Goal: Check status

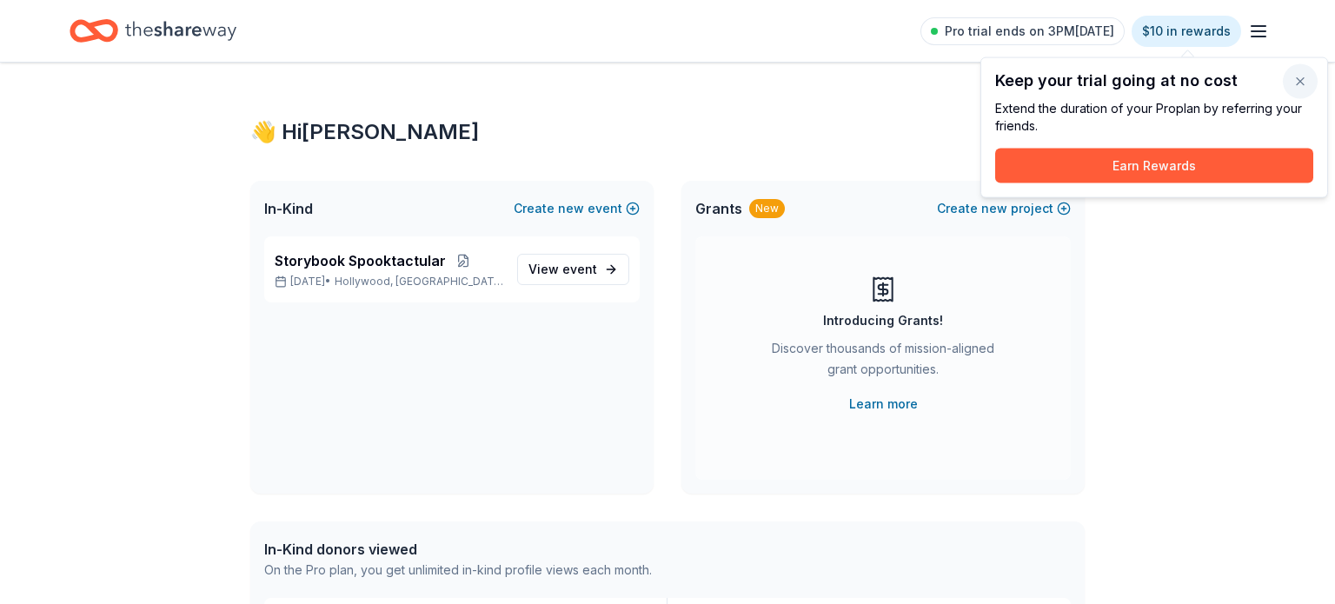
click at [1301, 79] on button "button" at bounding box center [1299, 81] width 35 height 35
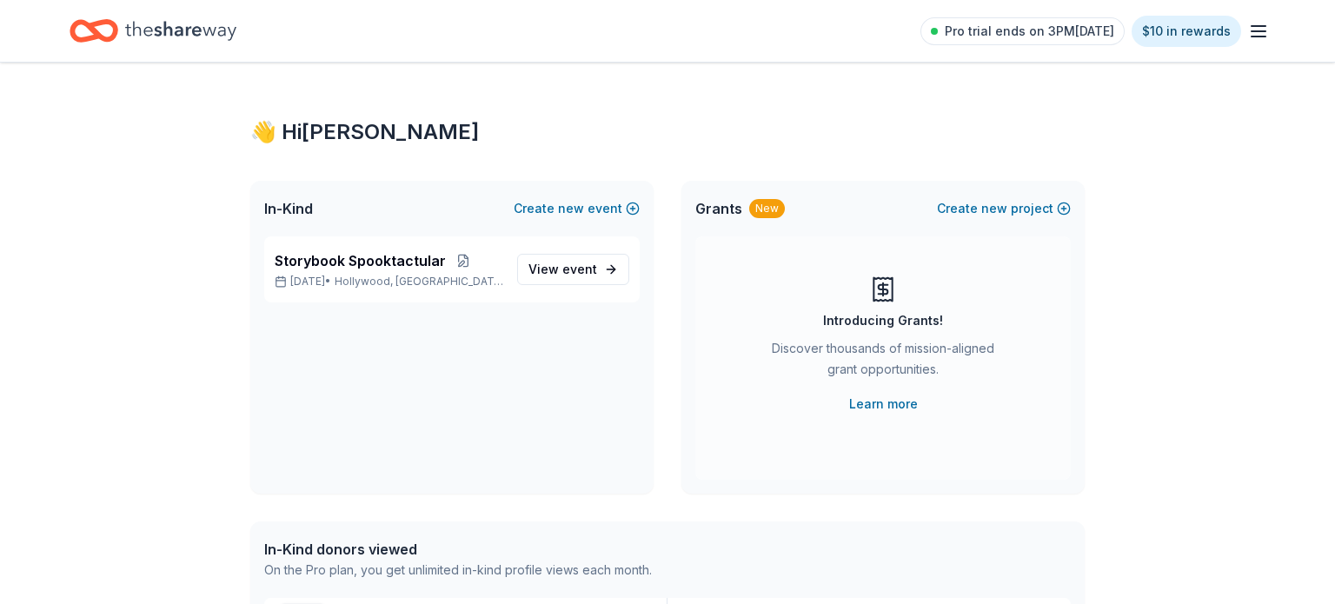
click at [198, 43] on icon "Home" at bounding box center [180, 31] width 111 height 36
click at [1264, 36] on line "button" at bounding box center [1258, 36] width 14 height 0
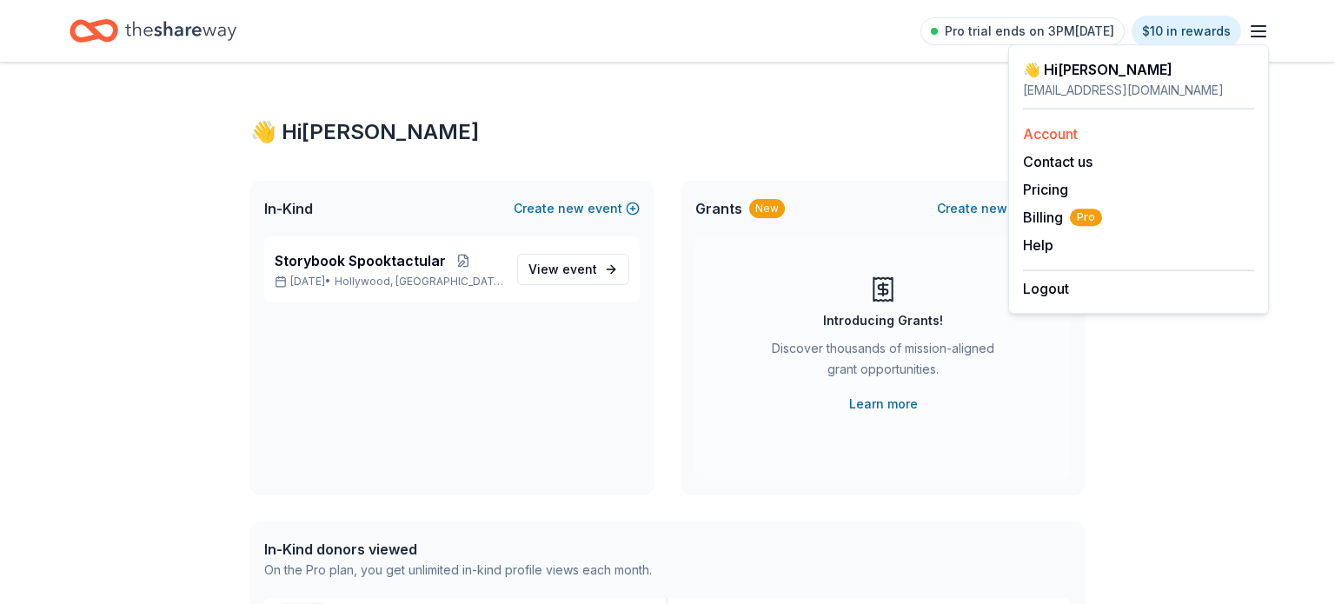
click at [1057, 130] on link "Account" at bounding box center [1050, 133] width 55 height 17
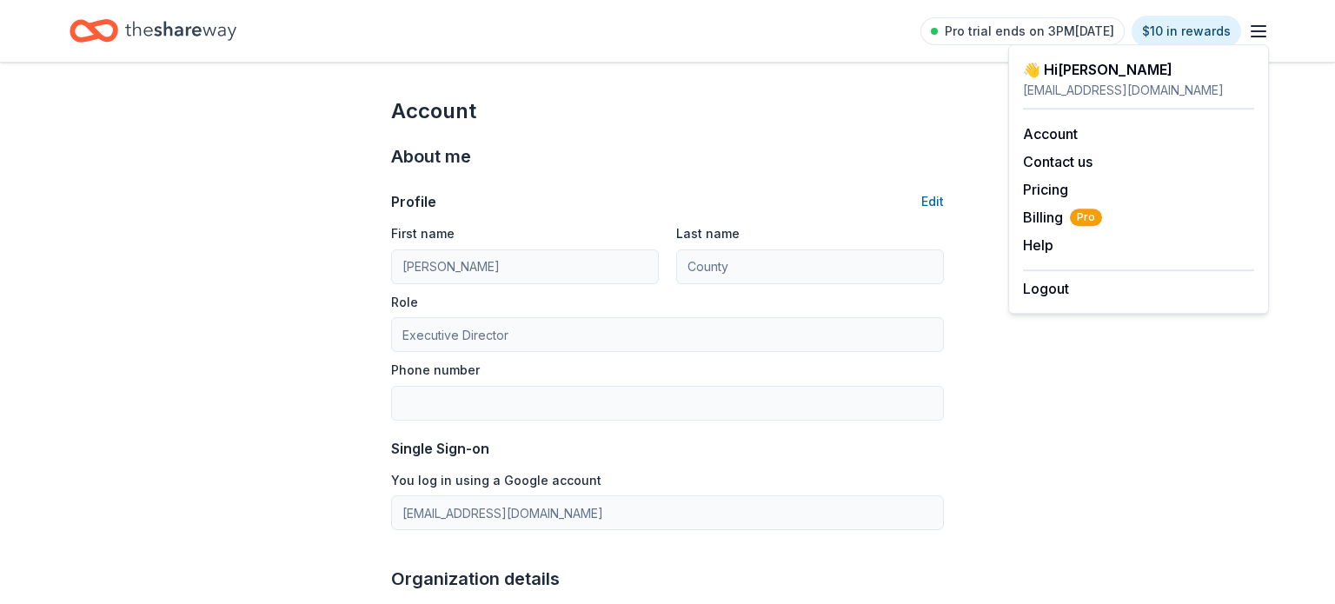
click at [222, 38] on icon "Home" at bounding box center [180, 31] width 111 height 36
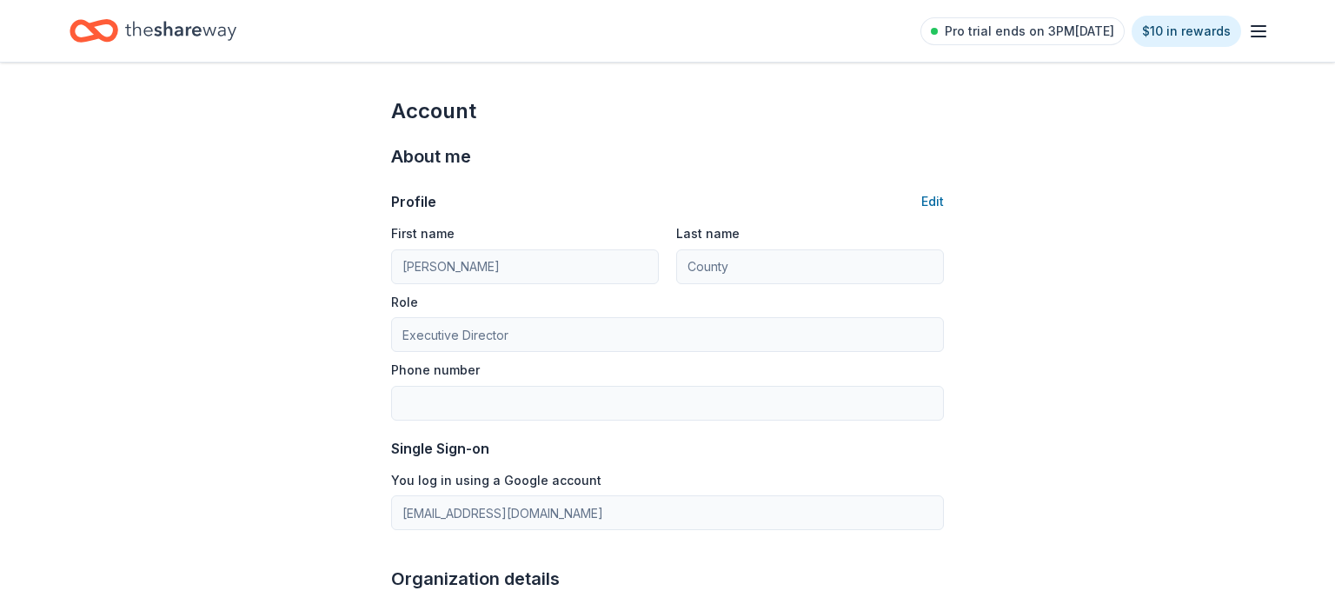
click at [222, 38] on icon "Home" at bounding box center [180, 31] width 111 height 36
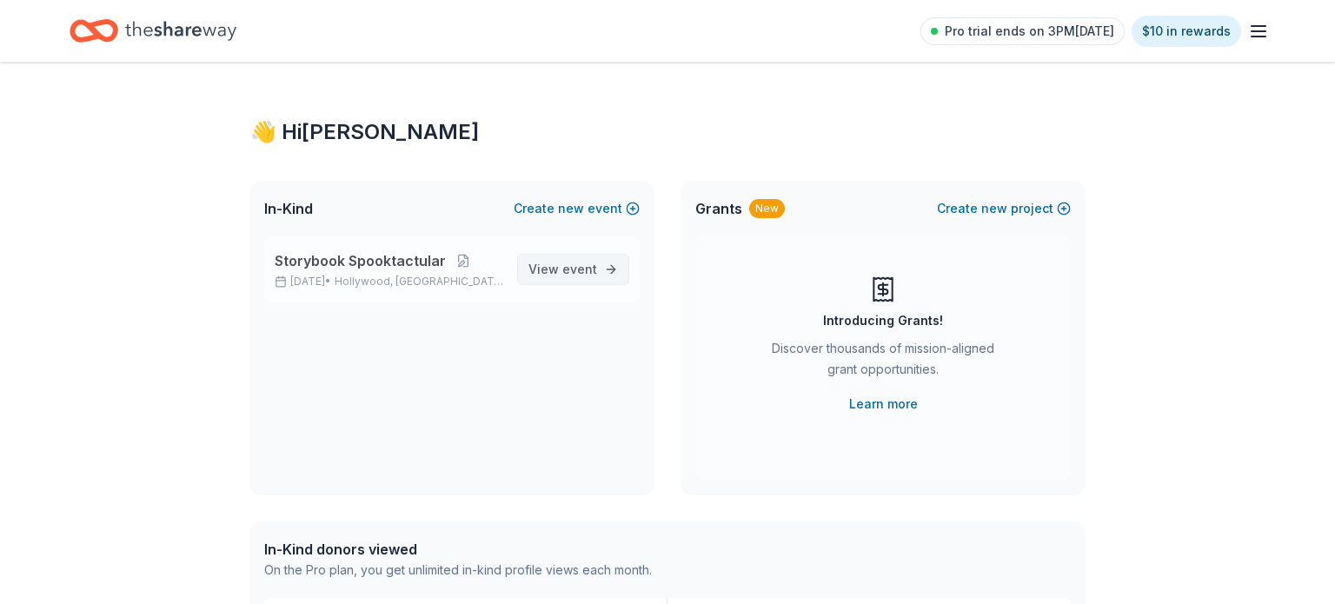
click at [560, 272] on span "View event" at bounding box center [562, 269] width 69 height 21
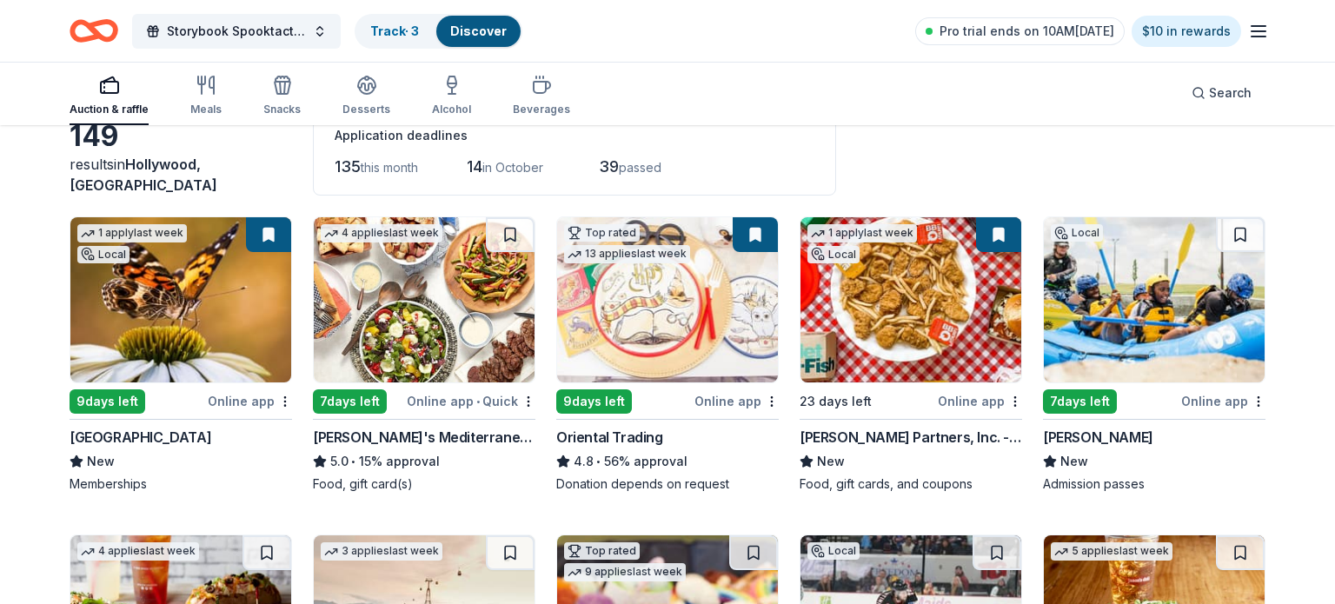
scroll to position [104, 0]
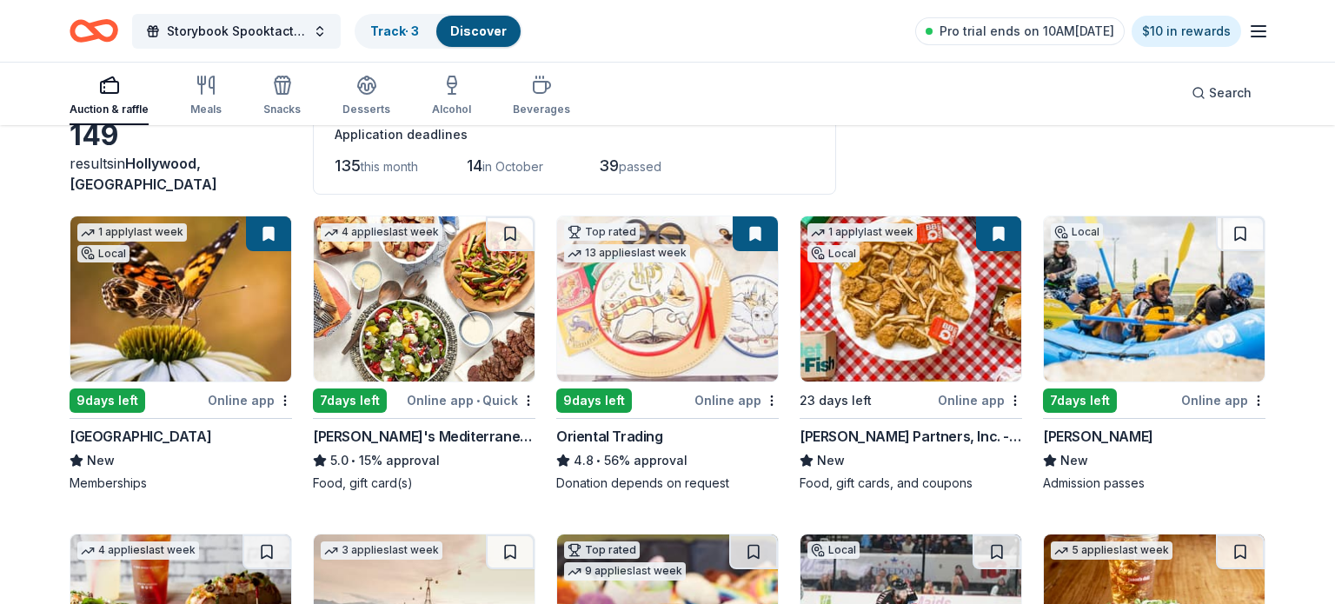
click at [255, 232] on button at bounding box center [268, 233] width 45 height 35
click at [271, 237] on button at bounding box center [268, 233] width 45 height 35
click at [281, 400] on html "Storybook Spooktactular Track · 3 Discover Pro trial ends on 10AM[DATE] $10 in …" at bounding box center [667, 198] width 1335 height 604
click at [402, 26] on link "Track · 3" at bounding box center [394, 30] width 49 height 15
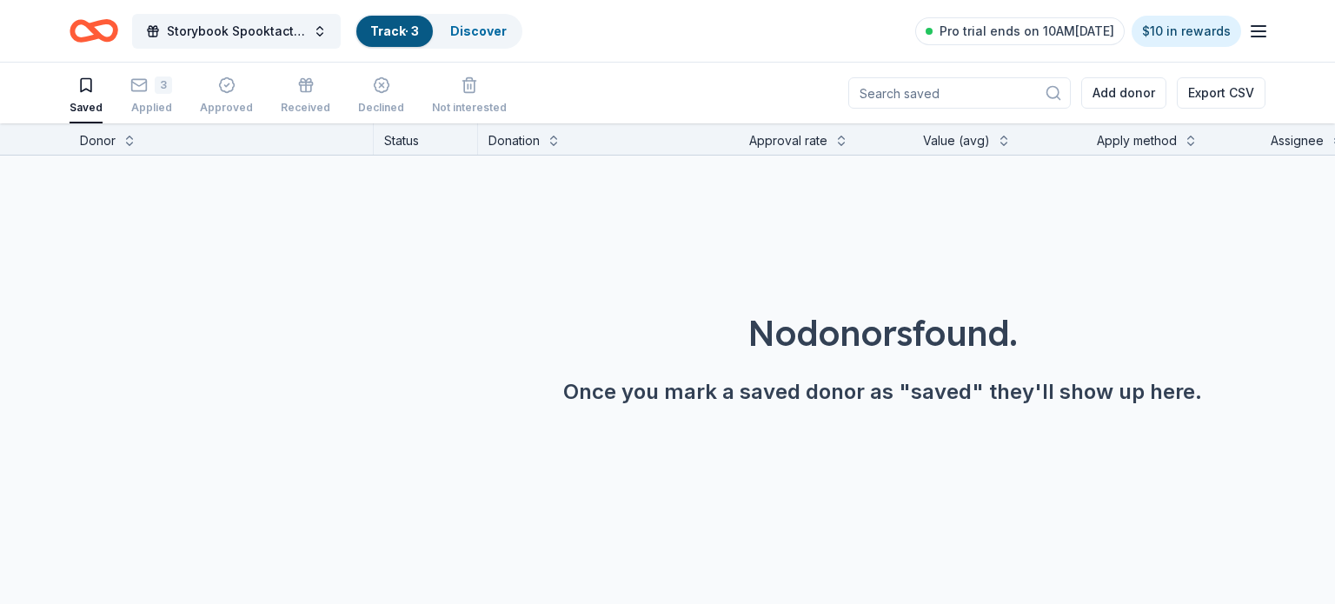
click at [401, 30] on link "Track · 3" at bounding box center [394, 30] width 49 height 15
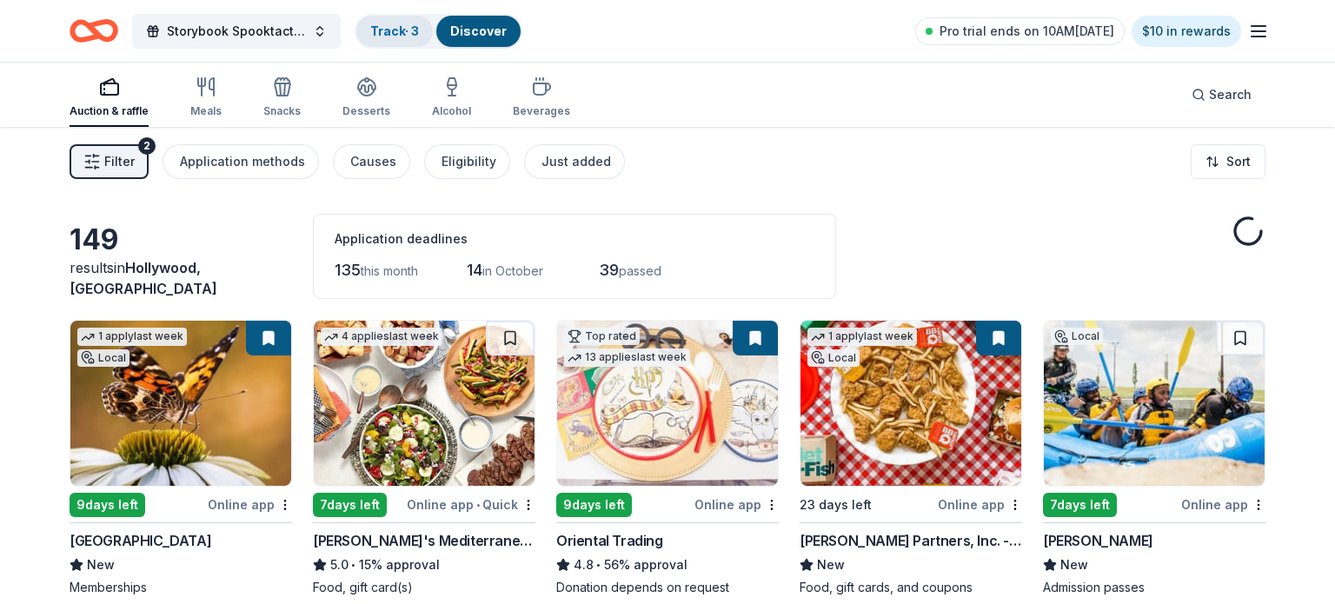
click at [401, 30] on link "Track · 3" at bounding box center [394, 30] width 49 height 15
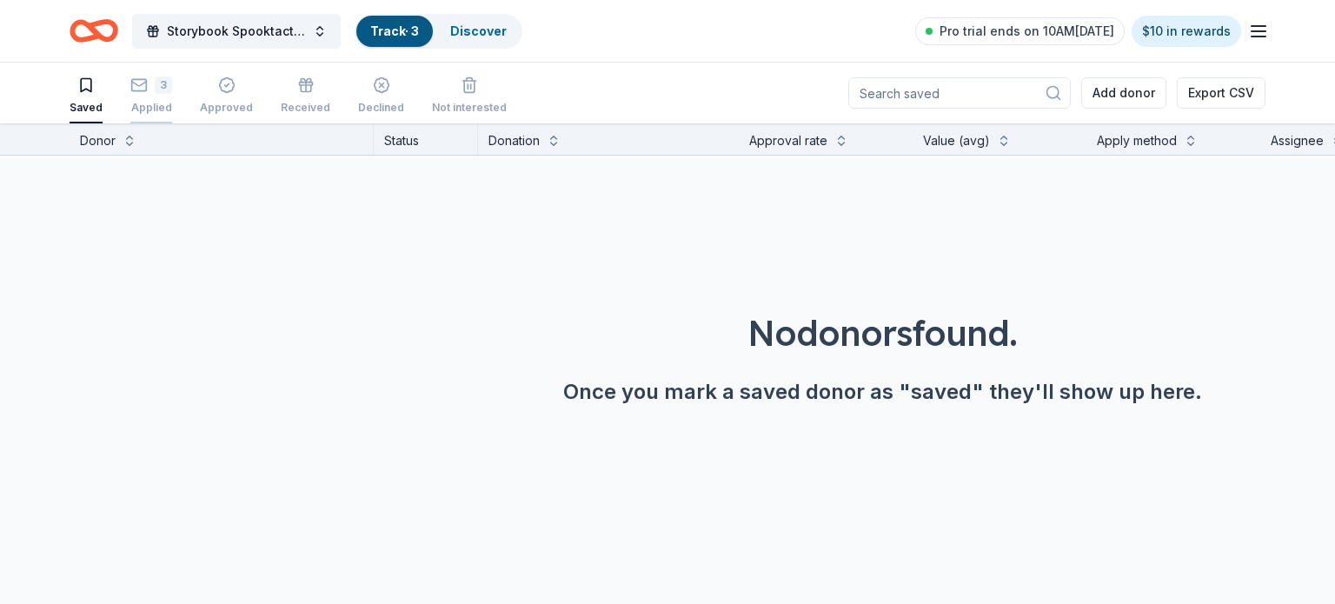
click at [153, 95] on div "3 Applied" at bounding box center [151, 95] width 42 height 38
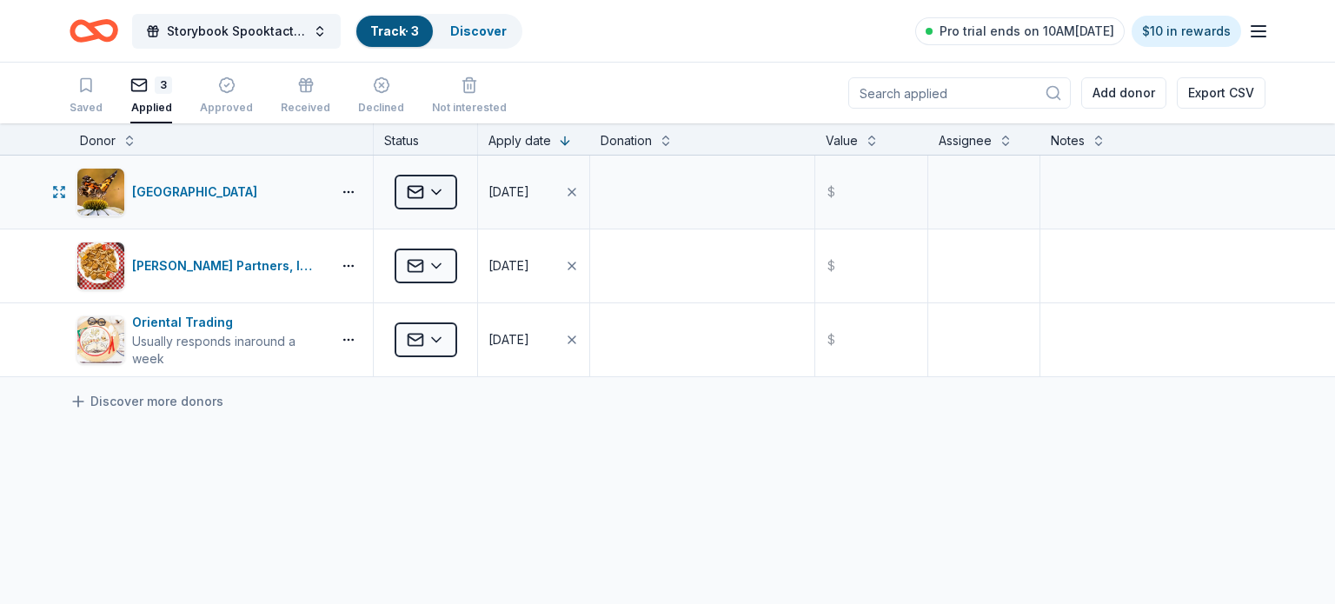
click at [441, 191] on html "Storybook Spooktactular Track · 3 Discover Pro trial ends on 10AM[DATE] $10 in …" at bounding box center [667, 302] width 1335 height 604
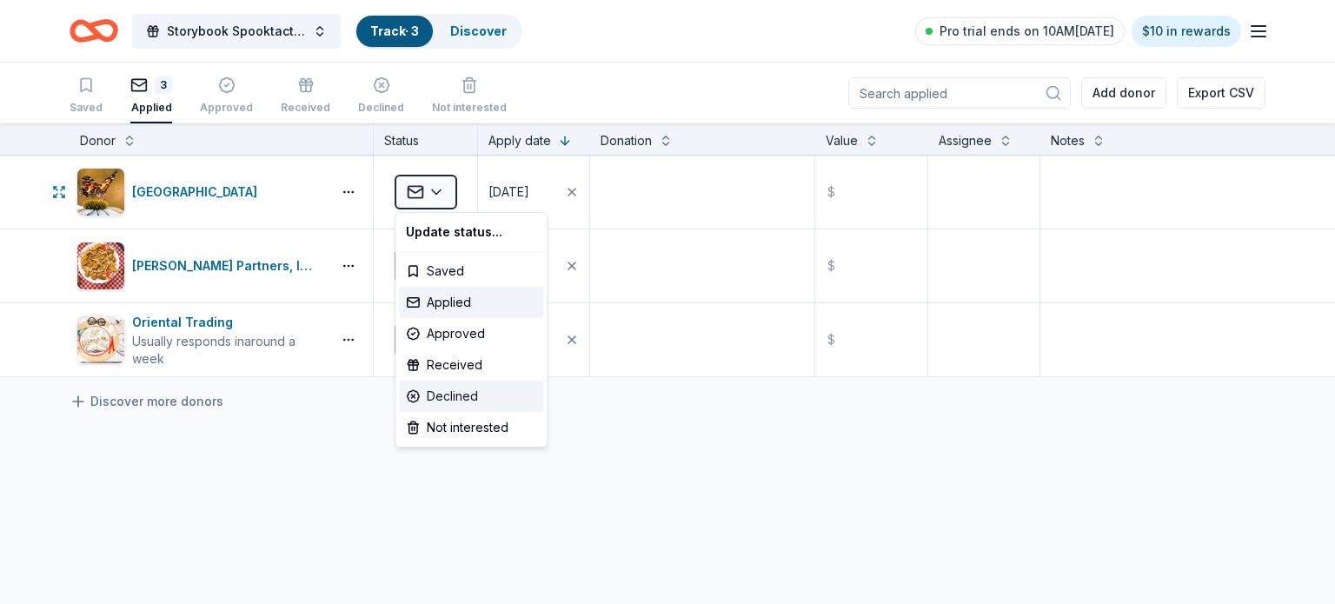
click at [454, 398] on div "Declined" at bounding box center [471, 396] width 144 height 31
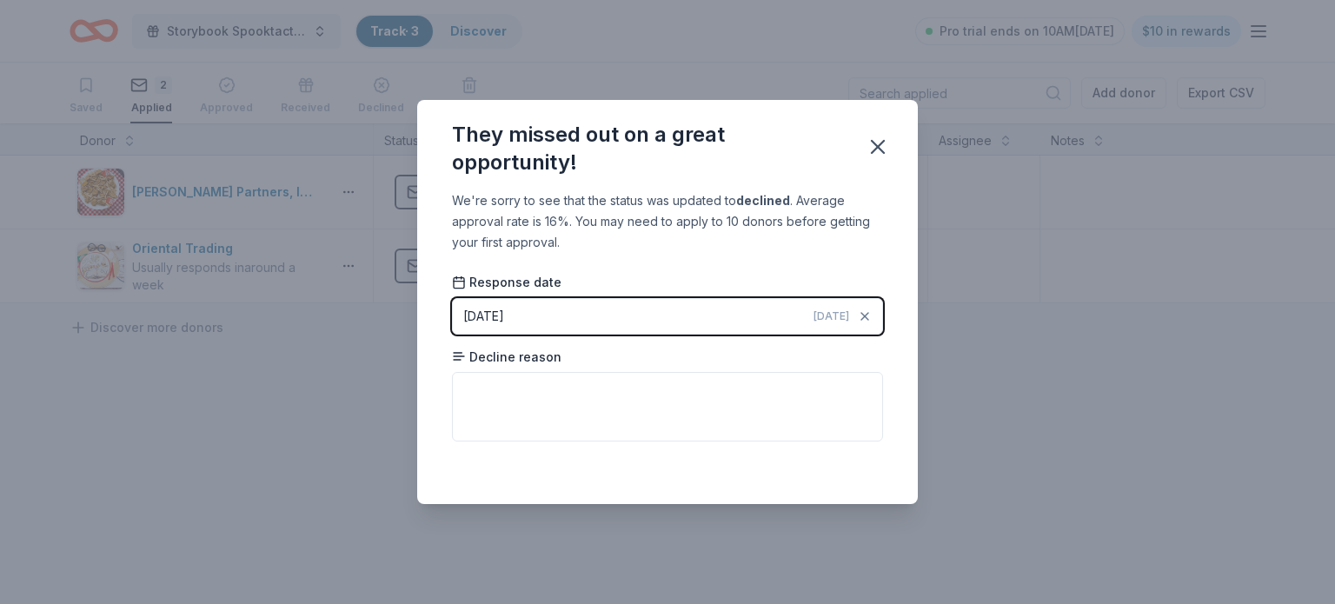
click at [781, 317] on button "[DATE] [DATE]" at bounding box center [667, 316] width 431 height 36
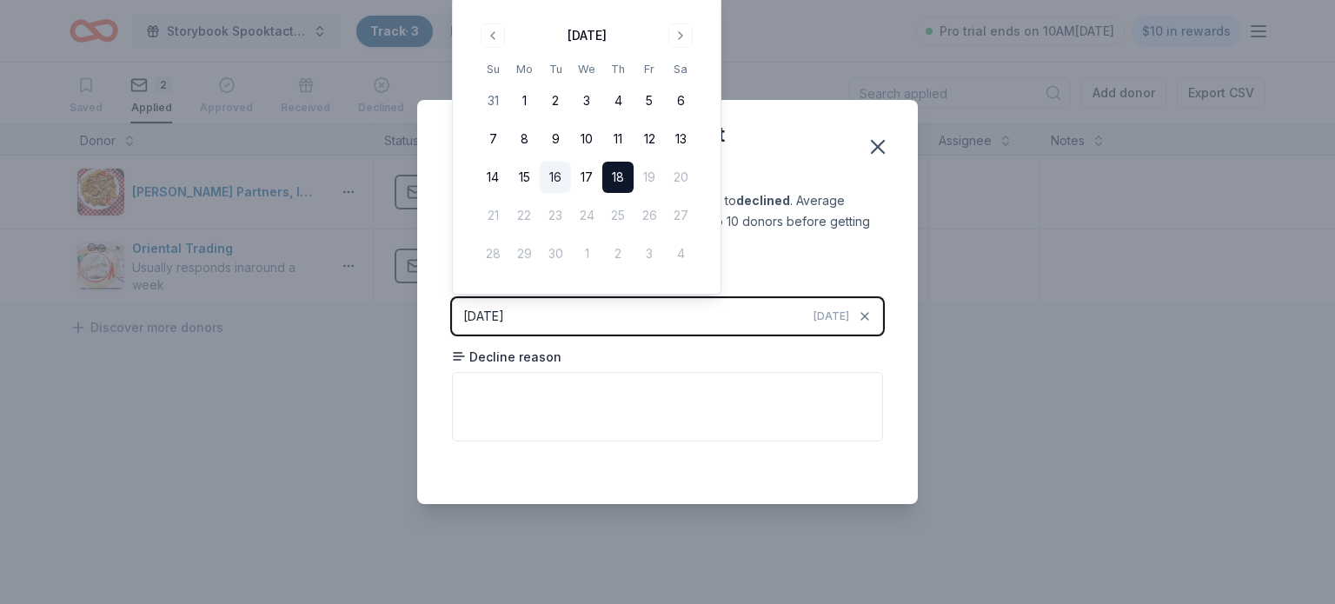
click at [558, 176] on button "16" at bounding box center [555, 177] width 31 height 31
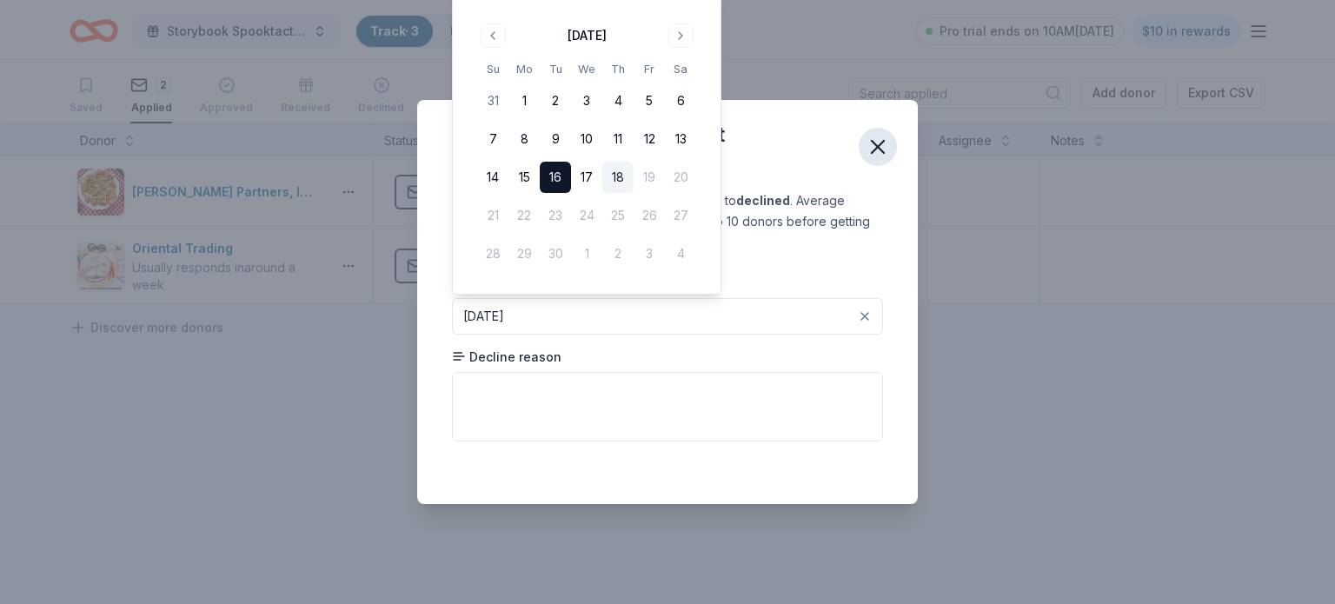
click at [873, 161] on button "button" at bounding box center [877, 147] width 38 height 38
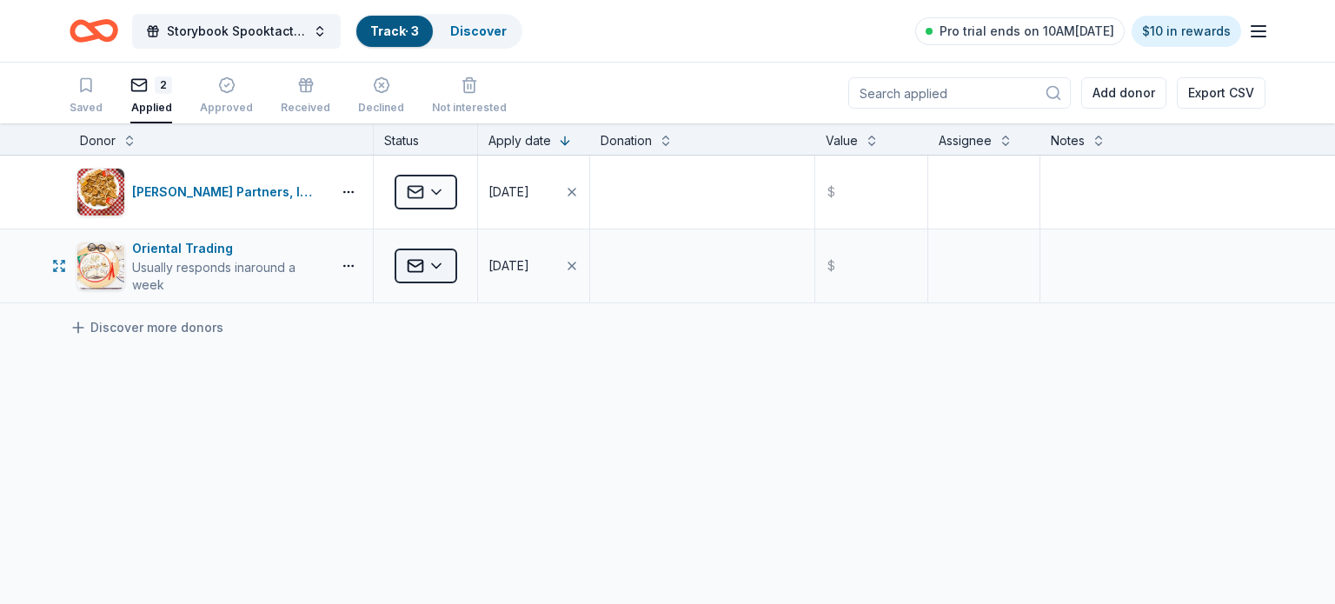
click at [441, 266] on html "Storybook Spooktactular Track · 3 Discover Pro trial ends on 10AM[DATE] $10 in …" at bounding box center [667, 302] width 1335 height 604
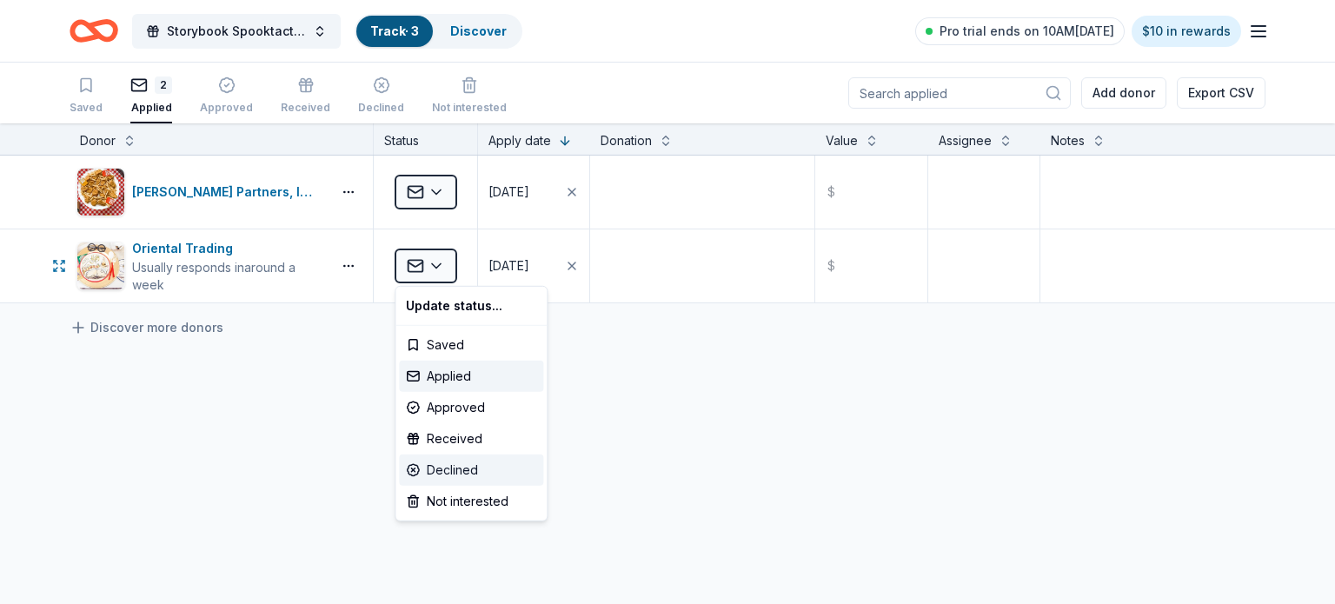
click at [459, 467] on div "Declined" at bounding box center [471, 469] width 144 height 31
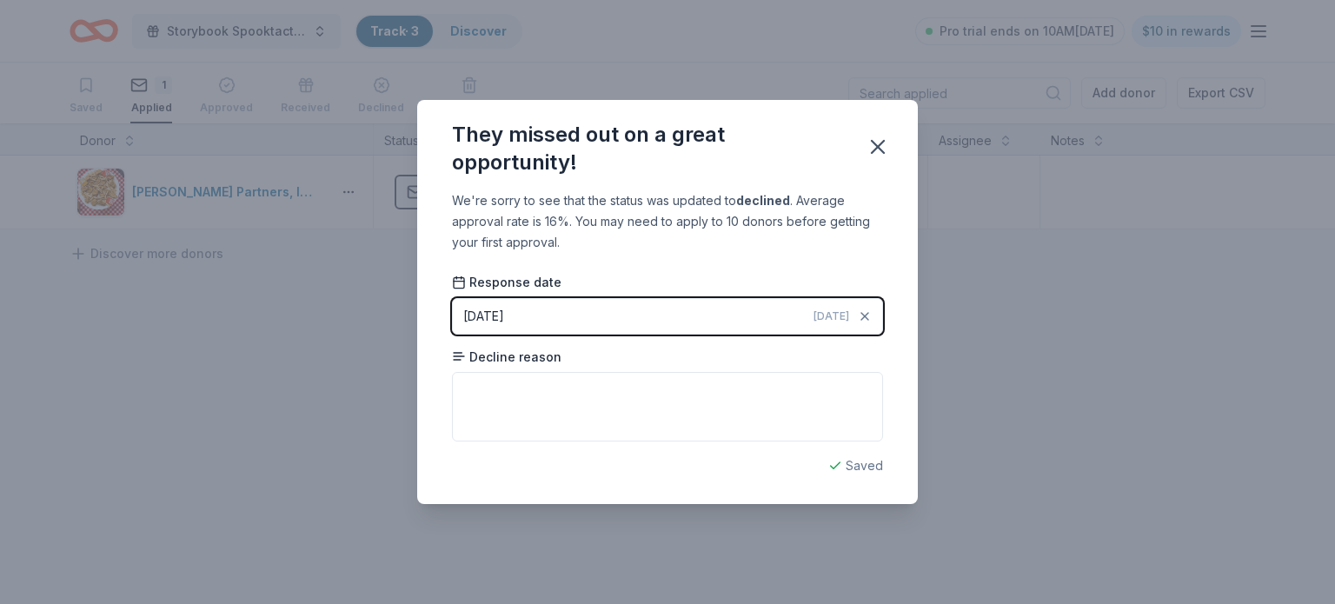
click at [646, 315] on button "[DATE] [DATE]" at bounding box center [667, 316] width 431 height 36
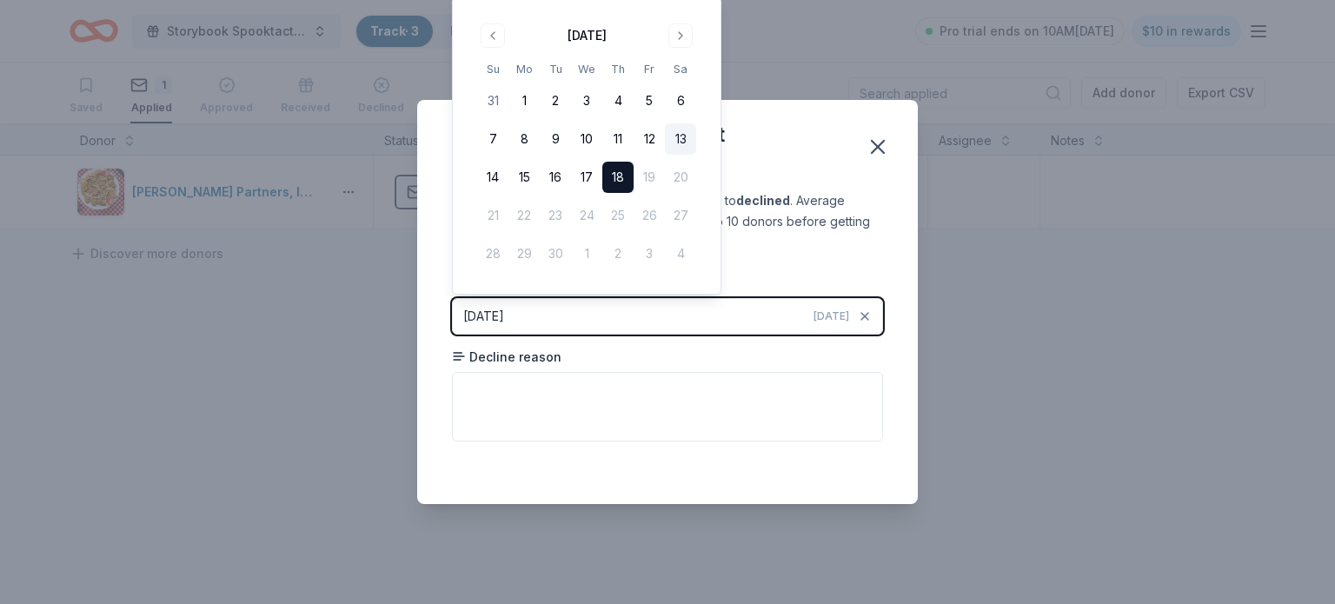
click at [679, 138] on button "13" at bounding box center [680, 138] width 31 height 31
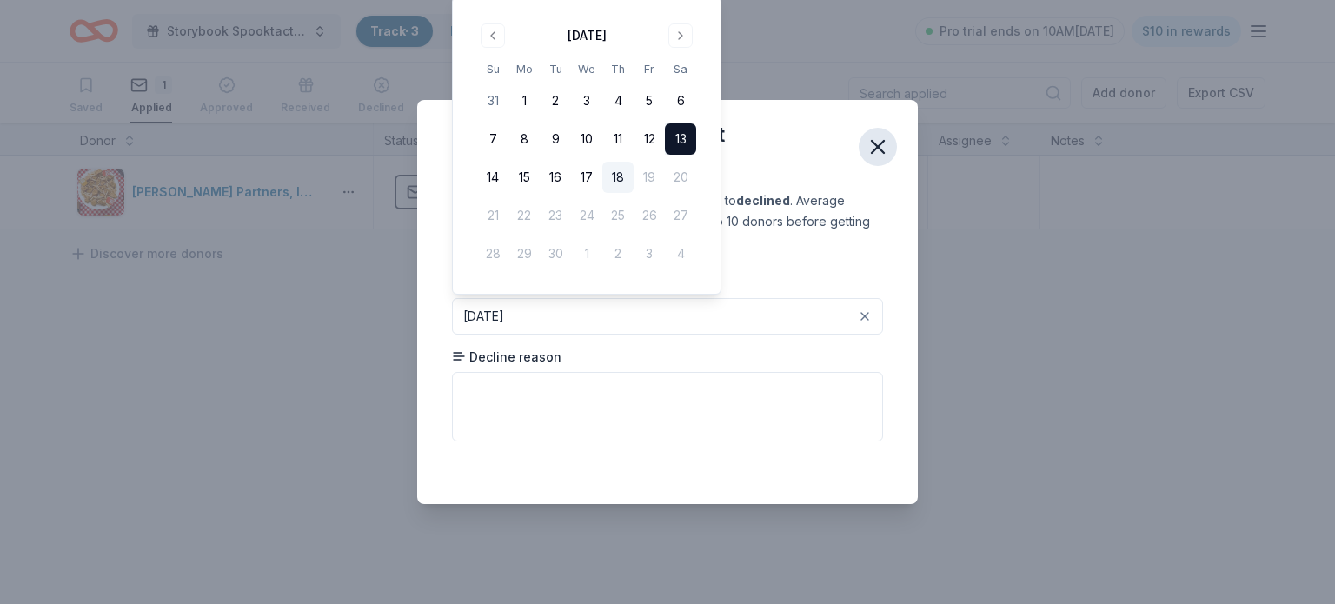
click at [880, 151] on icon "button" at bounding box center [877, 147] width 24 height 24
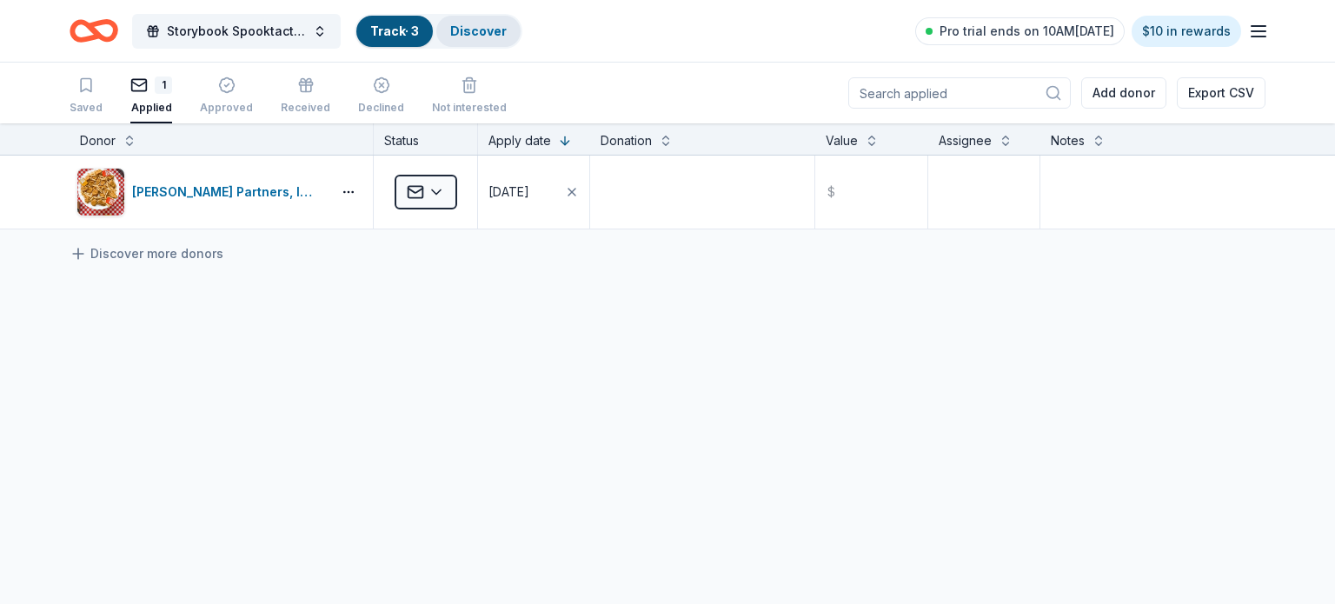
click at [458, 34] on link "Discover" at bounding box center [478, 30] width 56 height 15
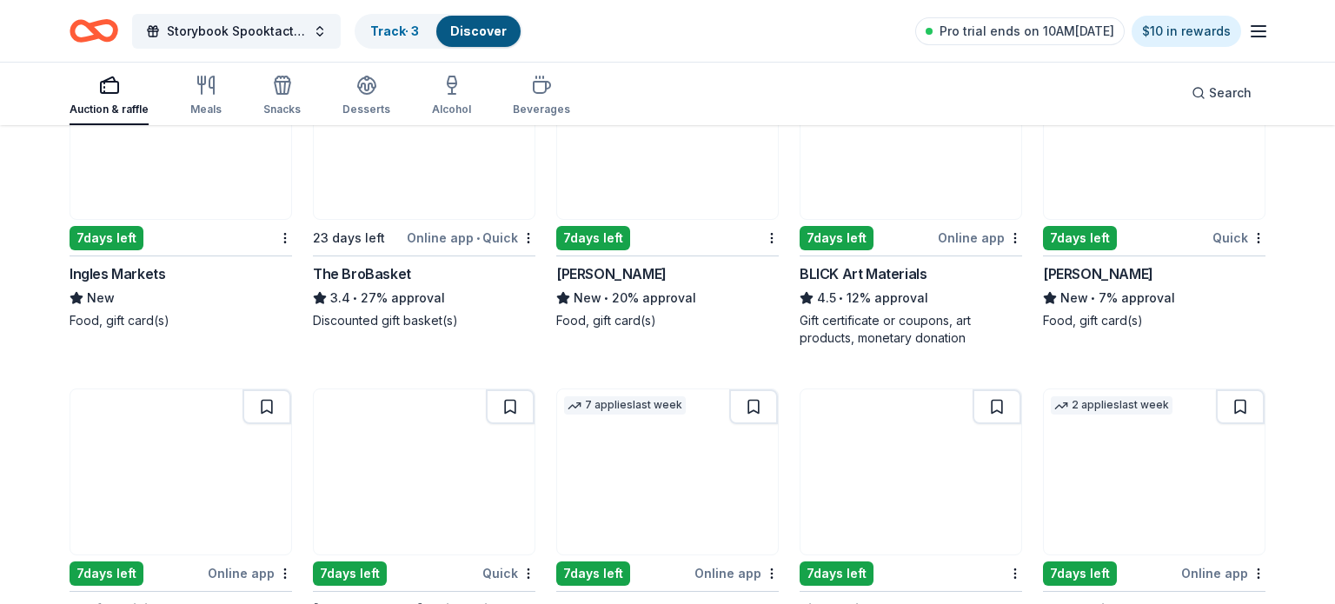
scroll to position [2934, 0]
